Goal: Transaction & Acquisition: Purchase product/service

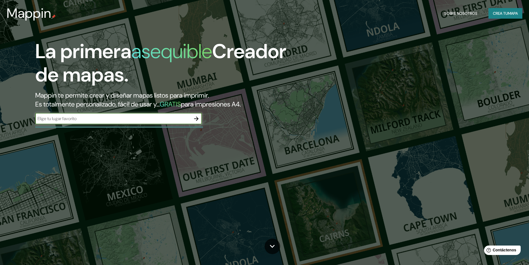
click at [134, 117] on input "text" at bounding box center [113, 118] width 156 height 6
type input "[GEOGRAPHIC_DATA], [GEOGRAPHIC_DATA][PERSON_NAME]"
click at [198, 118] on icon "button" at bounding box center [196, 118] width 4 height 4
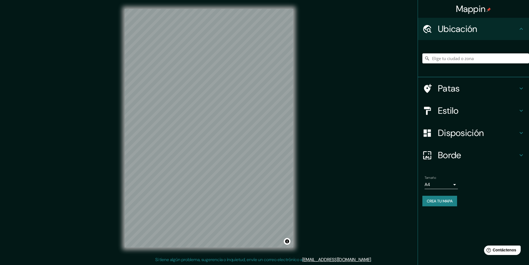
click at [477, 32] on font "Ubicación" at bounding box center [457, 29] width 39 height 12
click at [458, 56] on input "Elige tu ciudad o zona" at bounding box center [475, 58] width 107 height 10
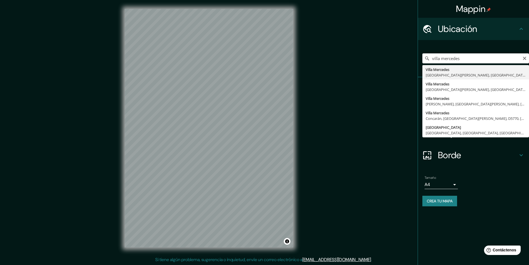
type input "[GEOGRAPHIC_DATA], [GEOGRAPHIC_DATA][PERSON_NAME], [GEOGRAPHIC_DATA]"
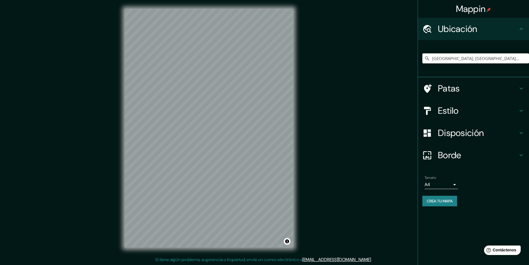
click at [121, 153] on div "© Mapbox © OpenStreetMap Improve this map" at bounding box center [209, 128] width 186 height 256
click at [201, 176] on div at bounding box center [203, 174] width 4 height 4
click at [479, 133] on font "Disposición" at bounding box center [461, 133] width 46 height 12
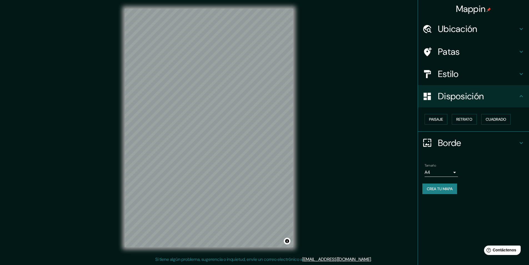
click at [521, 100] on div "Disposición" at bounding box center [473, 96] width 111 height 22
click at [433, 122] on font "Paisaje" at bounding box center [436, 119] width 14 height 5
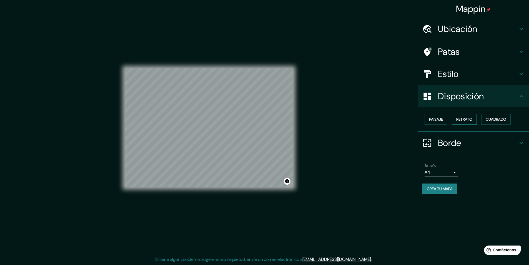
click at [468, 120] on font "Retrato" at bounding box center [464, 119] width 16 height 5
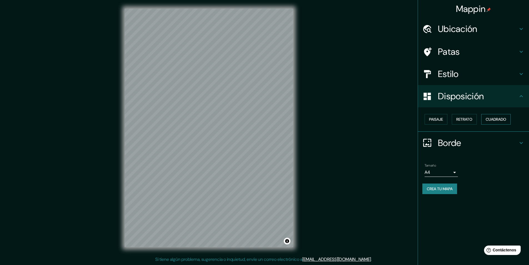
click at [490, 120] on font "Cuadrado" at bounding box center [496, 119] width 21 height 5
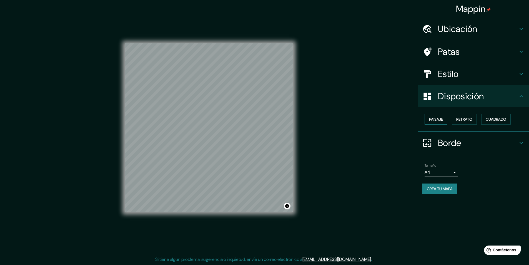
click at [438, 119] on font "Paisaje" at bounding box center [436, 119] width 14 height 5
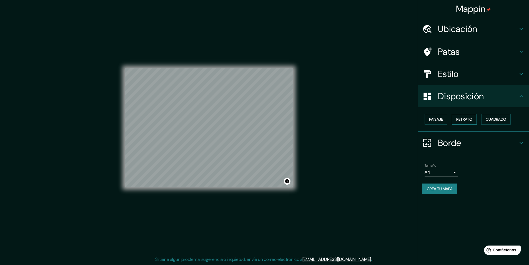
click at [470, 114] on button "Retrato" at bounding box center [464, 119] width 25 height 11
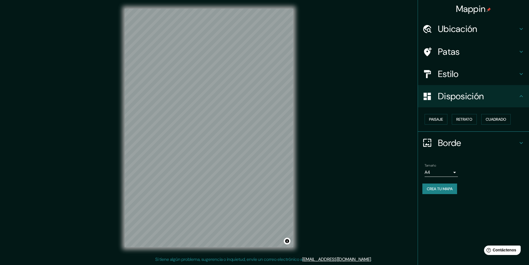
click at [503, 99] on h4 "Disposición" at bounding box center [478, 96] width 80 height 11
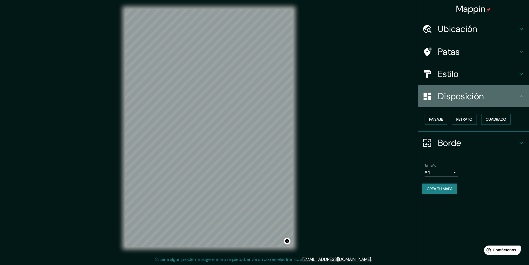
drag, startPoint x: 510, startPoint y: 99, endPoint x: 515, endPoint y: 107, distance: 9.7
click at [510, 99] on h4 "Disposición" at bounding box center [478, 96] width 80 height 11
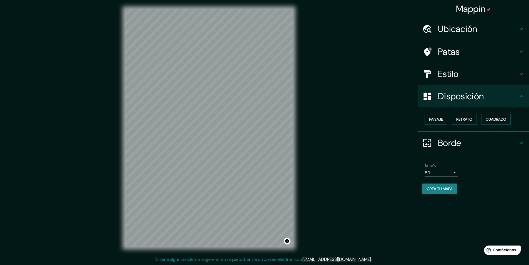
click at [519, 139] on div "Borde" at bounding box center [473, 143] width 111 height 22
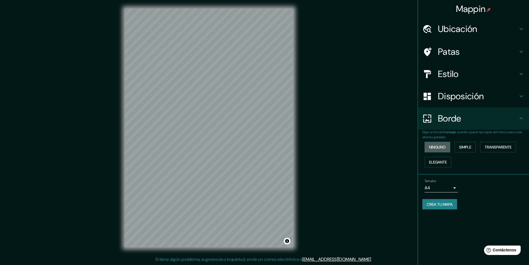
click at [446, 148] on font "Ninguno" at bounding box center [437, 146] width 17 height 5
click at [464, 149] on font "Simple" at bounding box center [465, 146] width 12 height 5
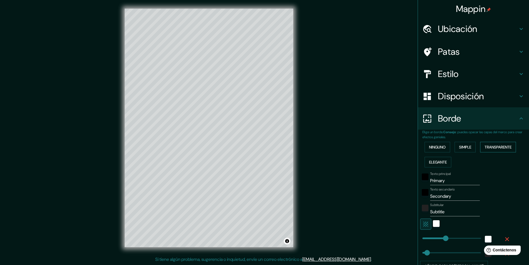
click at [491, 149] on font "Transparente" at bounding box center [498, 146] width 27 height 5
click at [438, 162] on font "Elegante" at bounding box center [438, 161] width 18 height 5
click at [511, 122] on h4 "Borde" at bounding box center [478, 118] width 80 height 11
click at [445, 144] on button "Ninguno" at bounding box center [438, 147] width 26 height 11
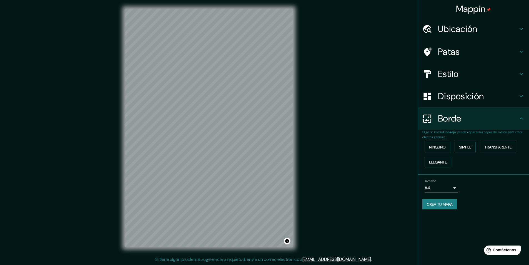
click at [515, 122] on h4 "Borde" at bounding box center [478, 118] width 80 height 11
click at [524, 114] on div "Borde" at bounding box center [473, 118] width 111 height 22
click at [514, 53] on h4 "Patas" at bounding box center [478, 51] width 80 height 11
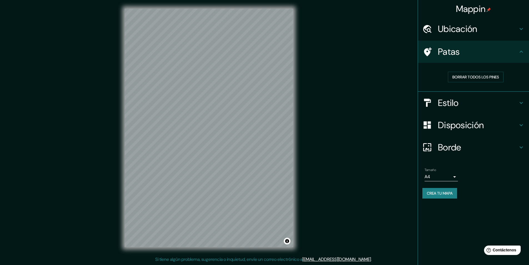
click at [435, 56] on div at bounding box center [430, 52] width 16 height 10
click at [477, 29] on font "Ubicación" at bounding box center [457, 29] width 39 height 12
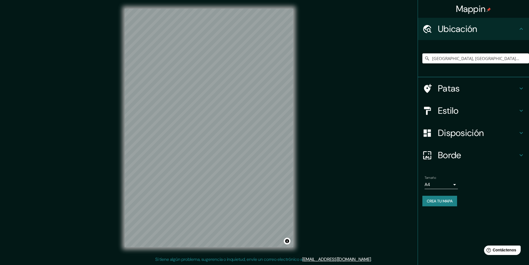
click at [477, 29] on font "Ubicación" at bounding box center [457, 29] width 39 height 12
click at [117, 159] on div "© Mapbox © OpenStreetMap Improve this map" at bounding box center [209, 128] width 186 height 256
click at [455, 112] on font "Estilo" at bounding box center [448, 111] width 21 height 12
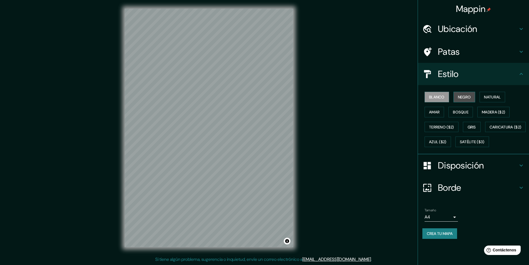
click at [461, 96] on font "Negro" at bounding box center [464, 96] width 13 height 5
click at [492, 97] on font "Natural" at bounding box center [492, 96] width 17 height 5
click at [435, 112] on font "Amar" at bounding box center [434, 111] width 11 height 5
click at [471, 111] on button "Bosque" at bounding box center [461, 112] width 24 height 11
click at [492, 112] on font "Madera ($2)" at bounding box center [493, 111] width 23 height 5
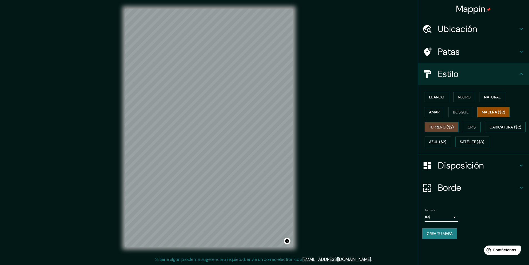
click at [440, 126] on font "Terreno ($2)" at bounding box center [441, 126] width 25 height 5
click at [473, 127] on font "Gris" at bounding box center [472, 126] width 8 height 5
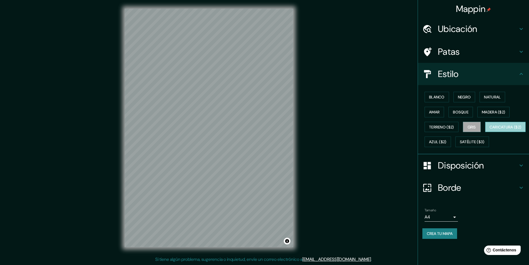
click at [490, 129] on font "Caricatura ($2)" at bounding box center [506, 126] width 32 height 5
click at [447, 141] on font "Azul ($2)" at bounding box center [437, 141] width 17 height 5
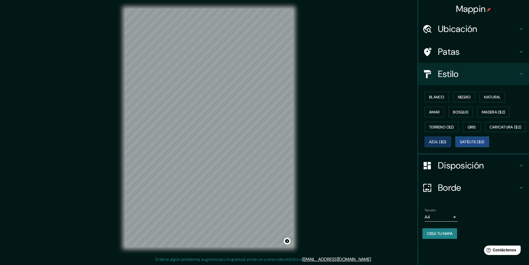
click at [460, 144] on font "Satélite ($3)" at bounding box center [472, 141] width 25 height 5
click at [497, 96] on font "Natural" at bounding box center [492, 96] width 17 height 5
click at [467, 98] on font "Negro" at bounding box center [464, 96] width 13 height 5
click at [435, 111] on font "Amar" at bounding box center [434, 111] width 11 height 5
click at [464, 111] on font "Bosque" at bounding box center [461, 111] width 16 height 5
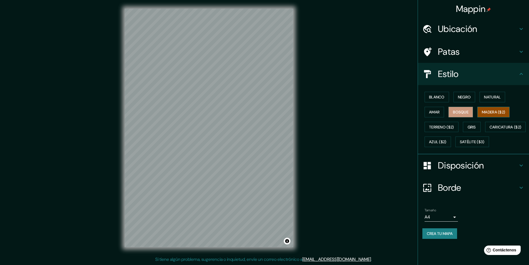
click at [498, 111] on font "Madera ($2)" at bounding box center [493, 111] width 23 height 5
click at [442, 126] on font "Terreno ($2)" at bounding box center [441, 126] width 25 height 5
click at [483, 127] on div "Blanco Negro Natural Amar Bosque Madera ($2) Terreno ($2) Gris Caricatura ($2) …" at bounding box center [475, 119] width 107 height 60
click at [472, 127] on font "Gris" at bounding box center [472, 126] width 8 height 5
click at [437, 97] on font "Blanco" at bounding box center [437, 96] width 16 height 5
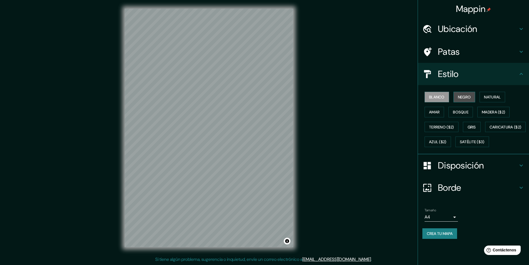
click at [460, 99] on font "Negro" at bounding box center [464, 96] width 13 height 5
click at [492, 99] on font "Natural" at bounding box center [492, 96] width 17 height 5
click at [435, 113] on font "Amar" at bounding box center [434, 111] width 11 height 5
click at [462, 112] on font "Bosque" at bounding box center [461, 111] width 16 height 5
click at [491, 112] on font "Madera ($2)" at bounding box center [493, 111] width 23 height 5
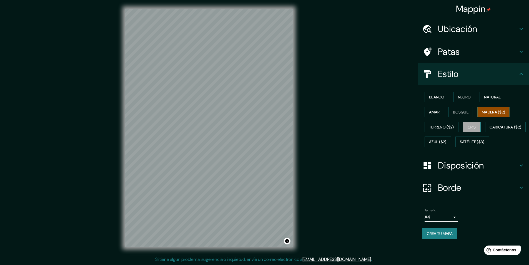
click at [473, 128] on font "Gris" at bounding box center [472, 126] width 8 height 5
click at [69, 147] on div "Mappin Ubicación [GEOGRAPHIC_DATA], [GEOGRAPHIC_DATA][PERSON_NAME], [GEOGRAPHIC…" at bounding box center [264, 132] width 529 height 265
